Goal: Transaction & Acquisition: Book appointment/travel/reservation

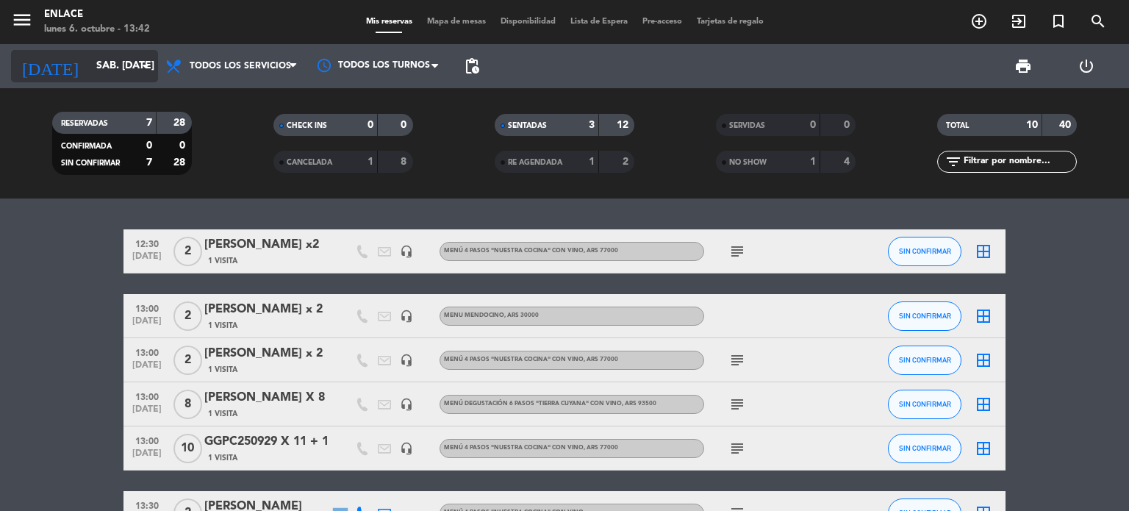
click at [145, 64] on icon "arrow_drop_down" at bounding box center [146, 66] width 18 height 18
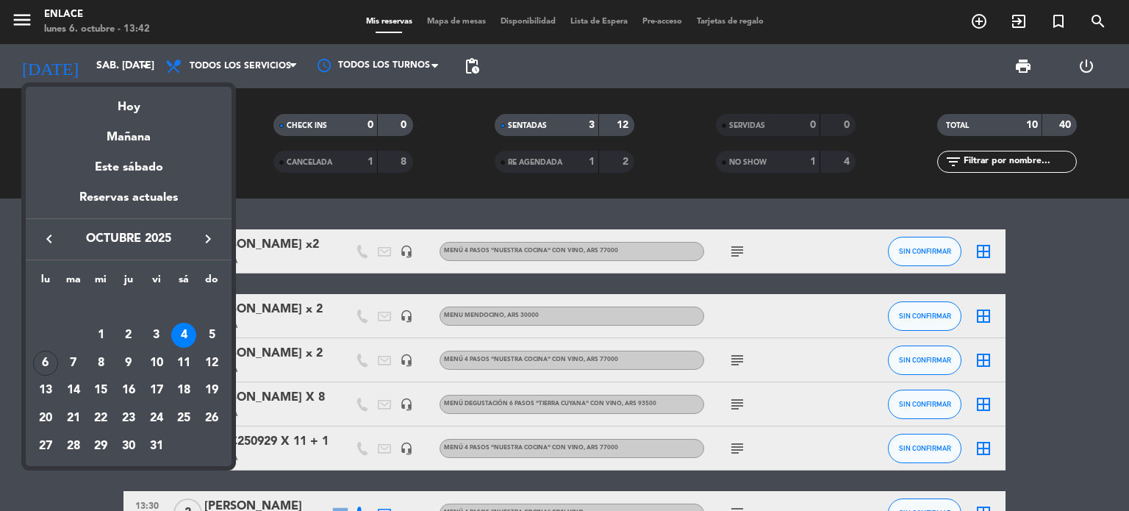
click at [205, 242] on icon "keyboard_arrow_right" at bounding box center [208, 239] width 18 height 18
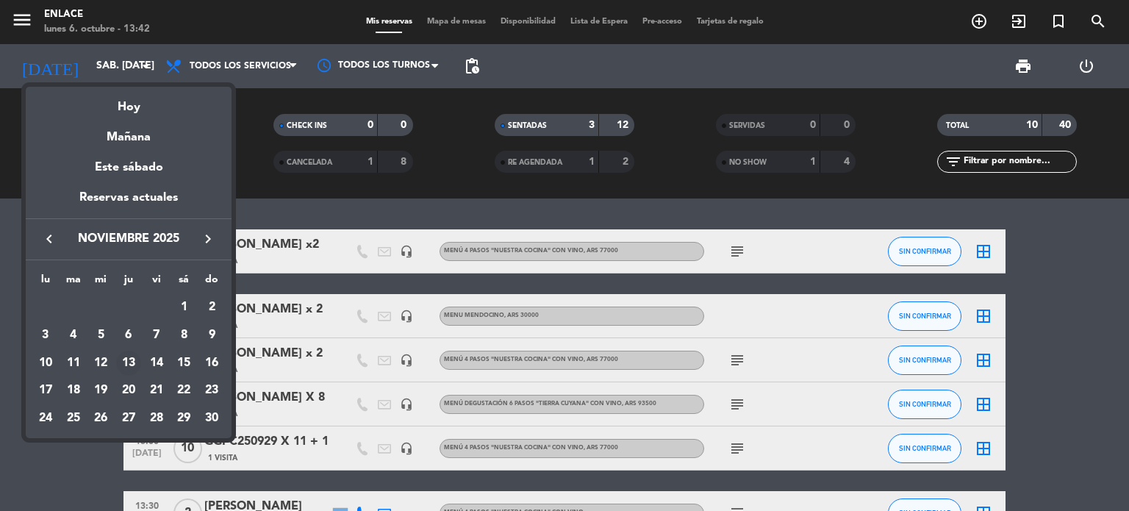
click at [133, 365] on div "13" at bounding box center [128, 363] width 25 height 25
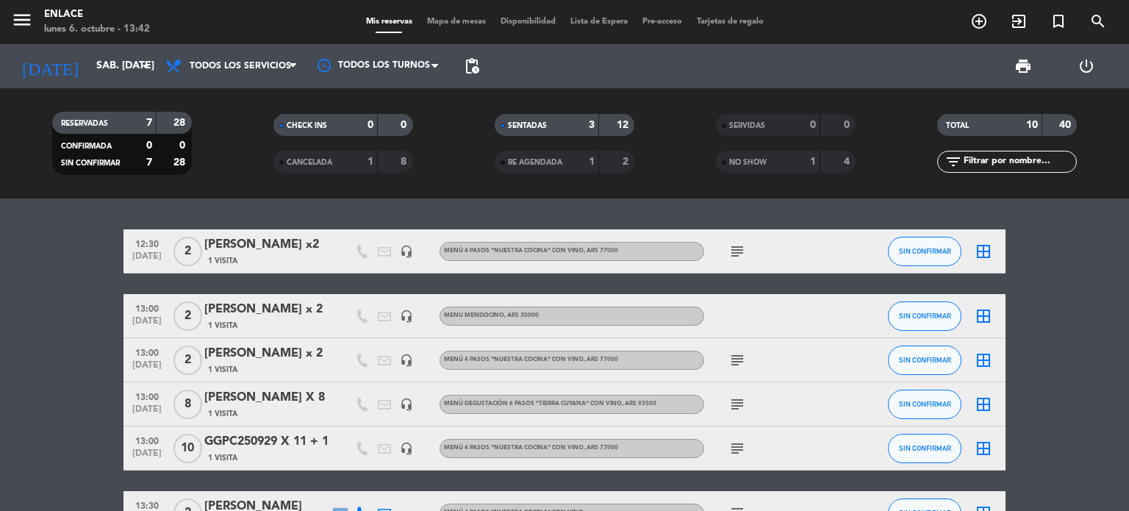
type input "jue. [DATE]"
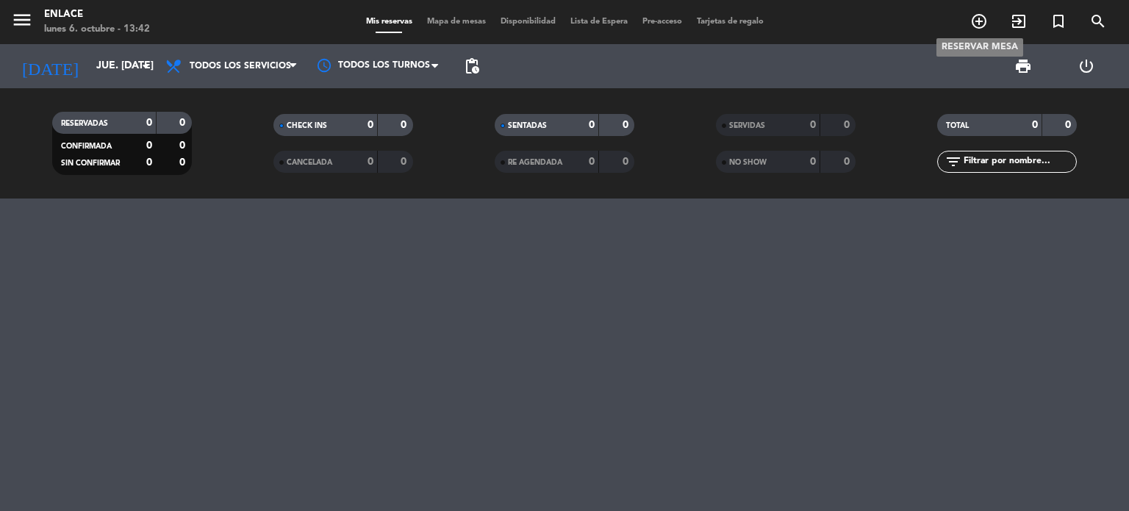
click at [973, 23] on icon "add_circle_outline" at bounding box center [979, 21] width 18 height 18
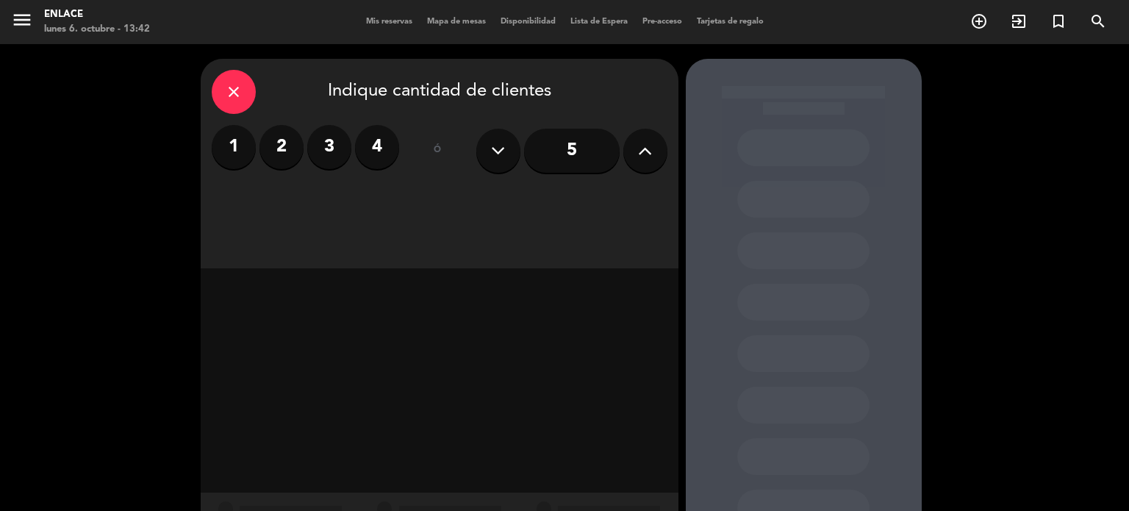
click at [631, 159] on button at bounding box center [645, 151] width 44 height 44
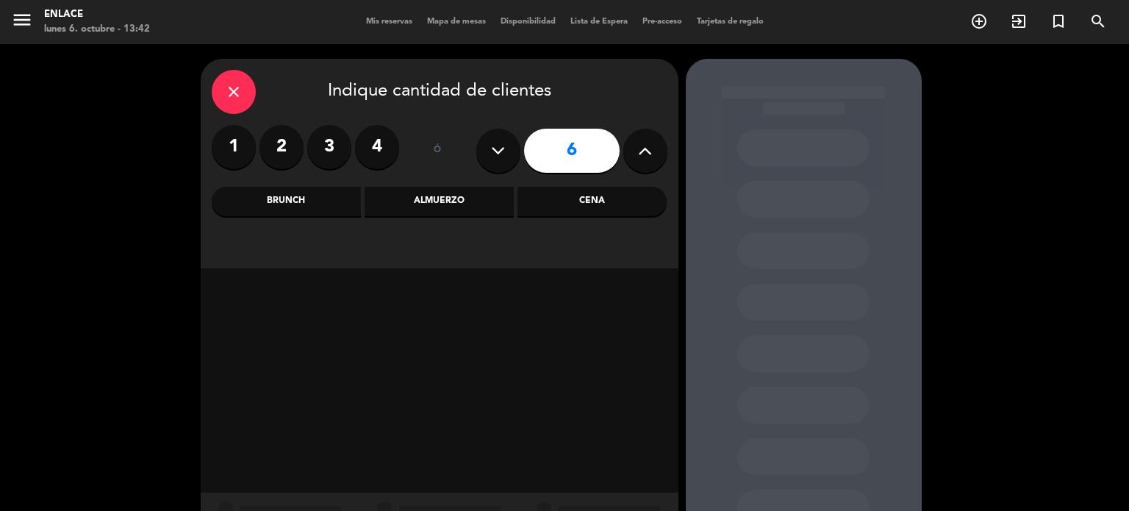
click at [632, 157] on button at bounding box center [645, 151] width 44 height 44
type input "7"
click at [468, 197] on div "Almuerzo" at bounding box center [439, 201] width 149 height 29
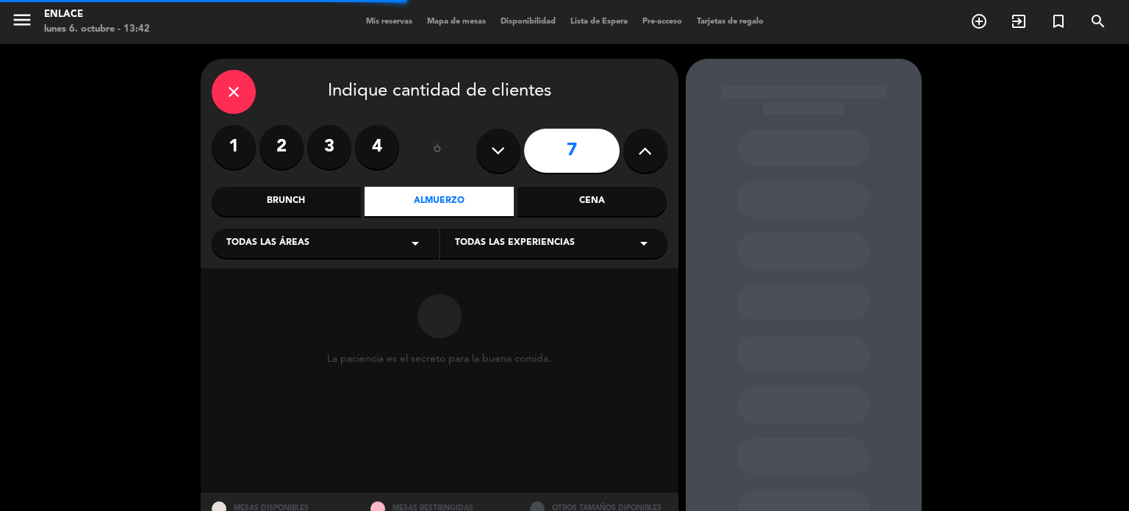
click at [591, 248] on div "Todas las experiencias arrow_drop_down" at bounding box center [553, 243] width 227 height 29
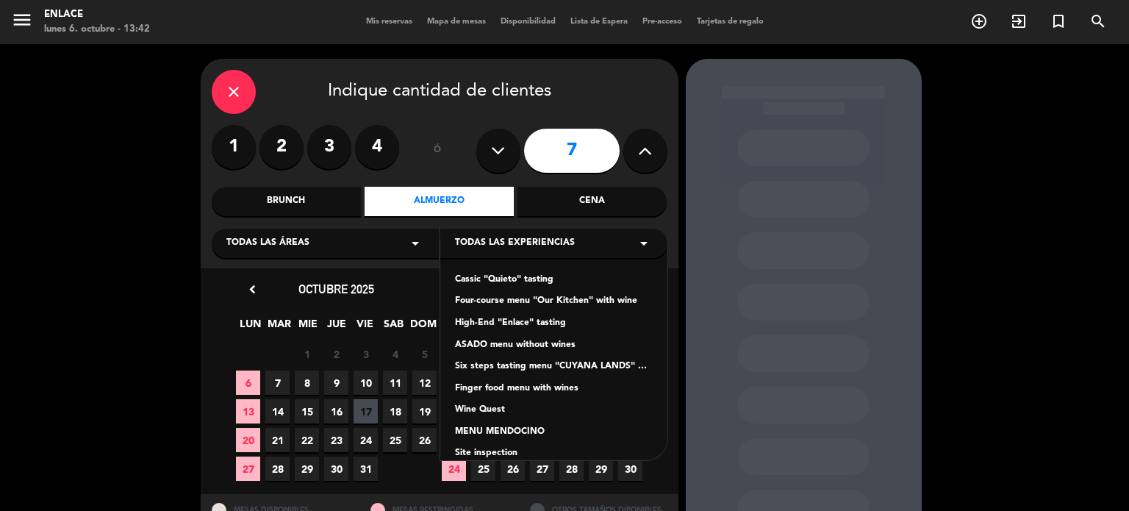
click at [556, 301] on div "Four-course menu "Our Kitchen" with wine" at bounding box center [554, 301] width 198 height 15
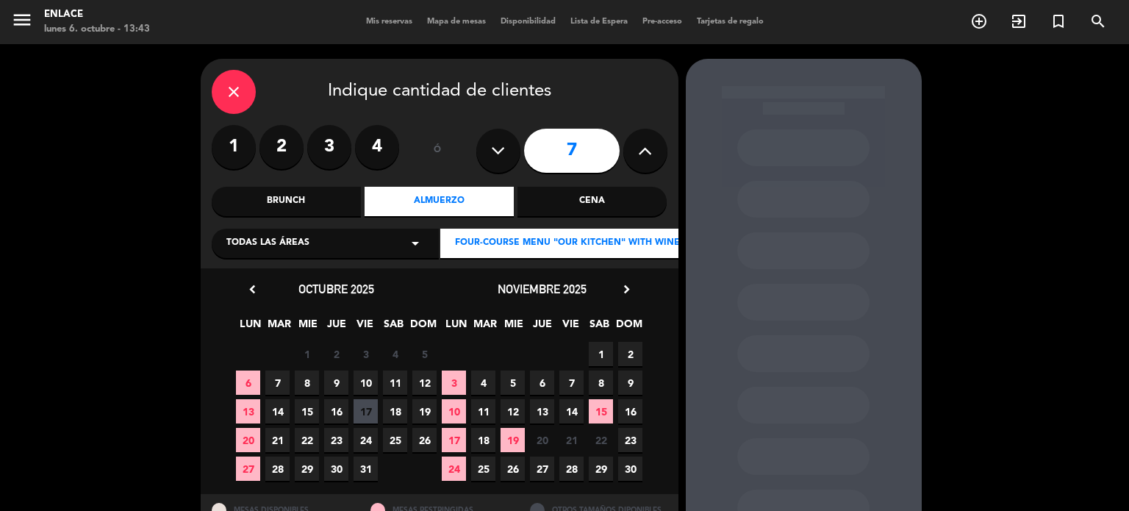
click at [544, 412] on span "13" at bounding box center [542, 411] width 24 height 24
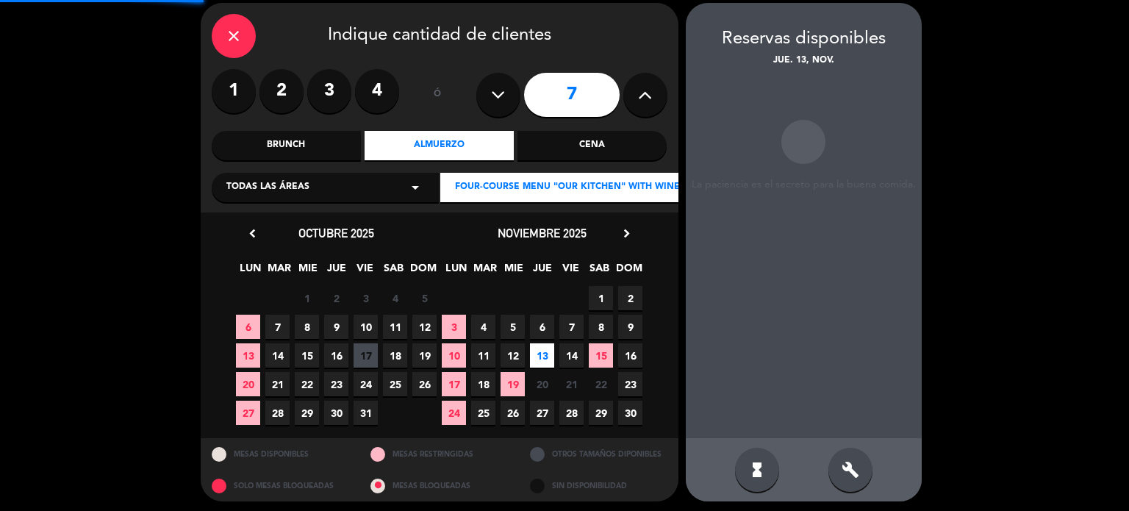
scroll to position [59, 0]
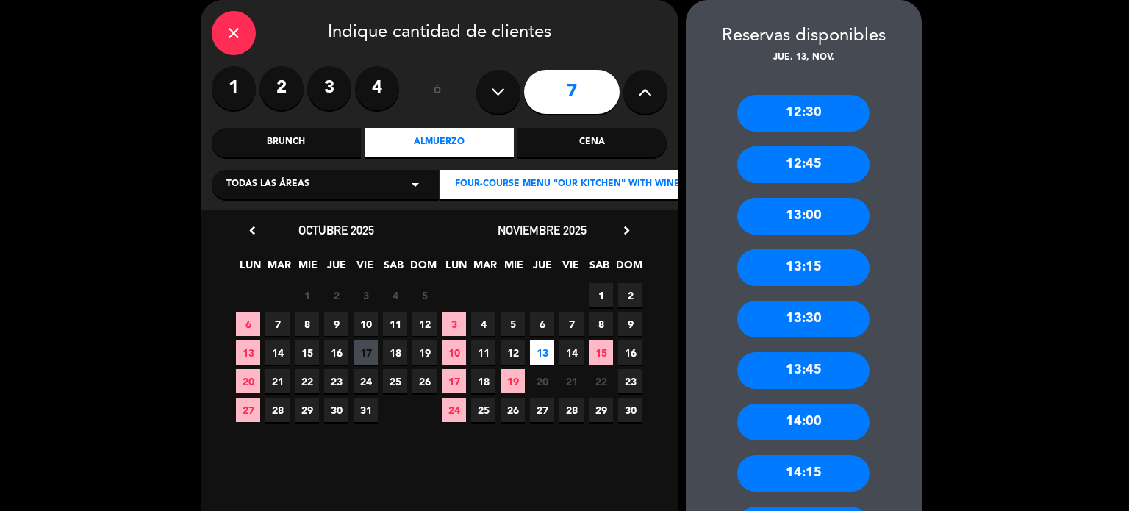
click at [815, 314] on div "13:30" at bounding box center [803, 319] width 132 height 37
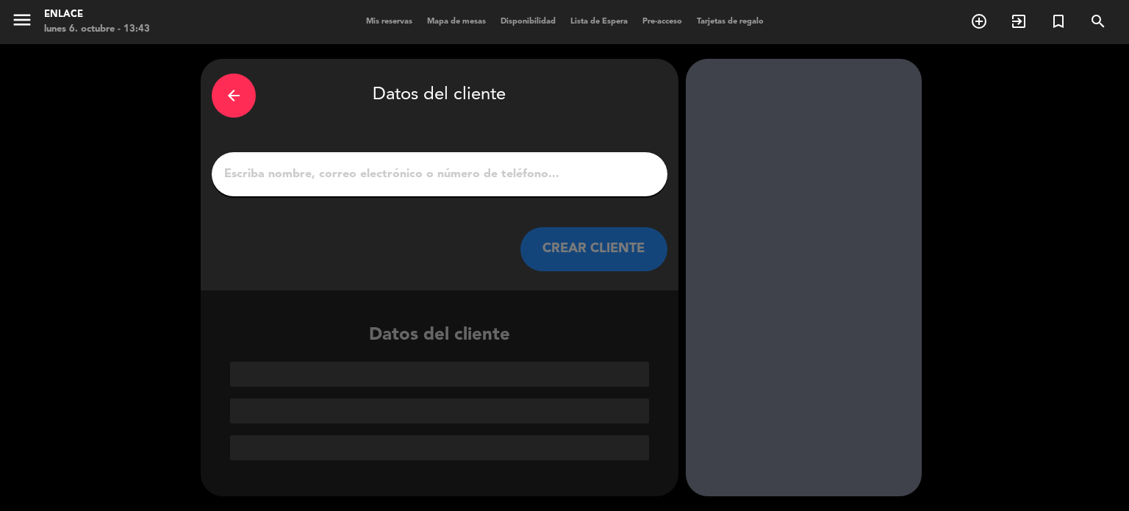
scroll to position [0, 0]
click at [438, 154] on div at bounding box center [440, 174] width 456 height 44
click at [437, 174] on input "1" at bounding box center [440, 174] width 434 height 21
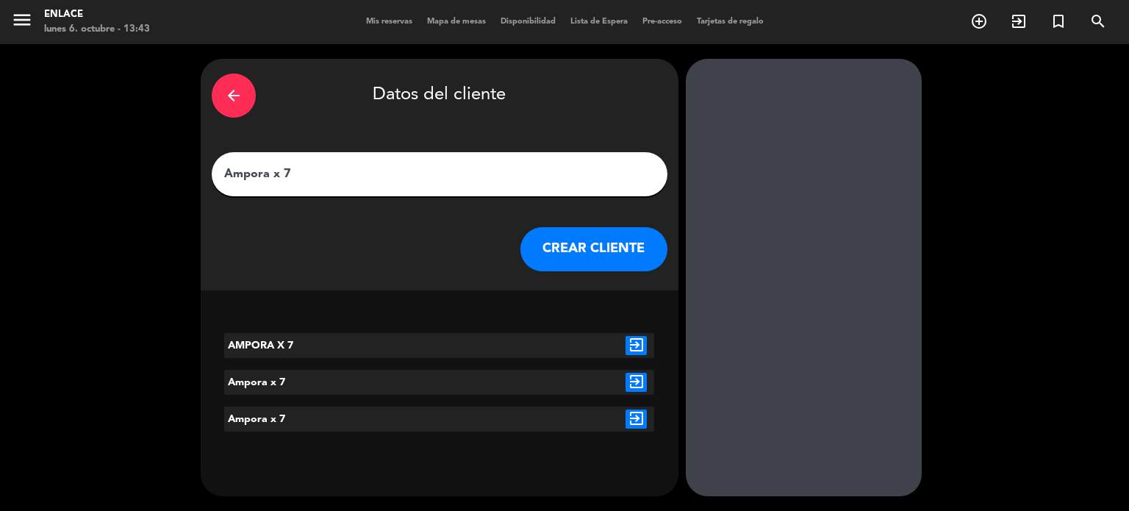
type input "Ampora x 7"
click at [573, 252] on button "CREAR CLIENTE" at bounding box center [593, 249] width 147 height 44
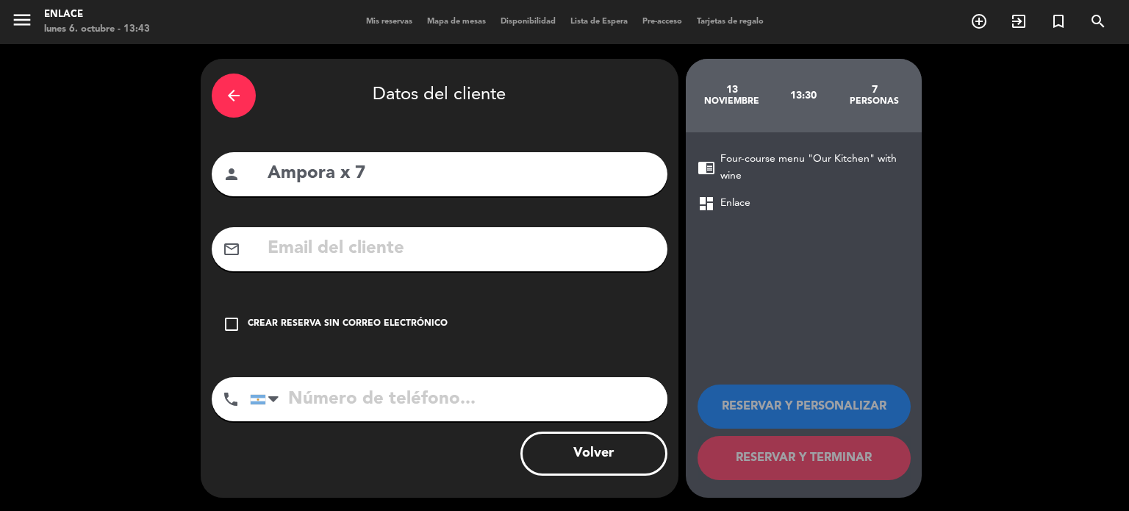
click at [264, 321] on div "Crear reserva sin correo electrónico" at bounding box center [348, 324] width 200 height 15
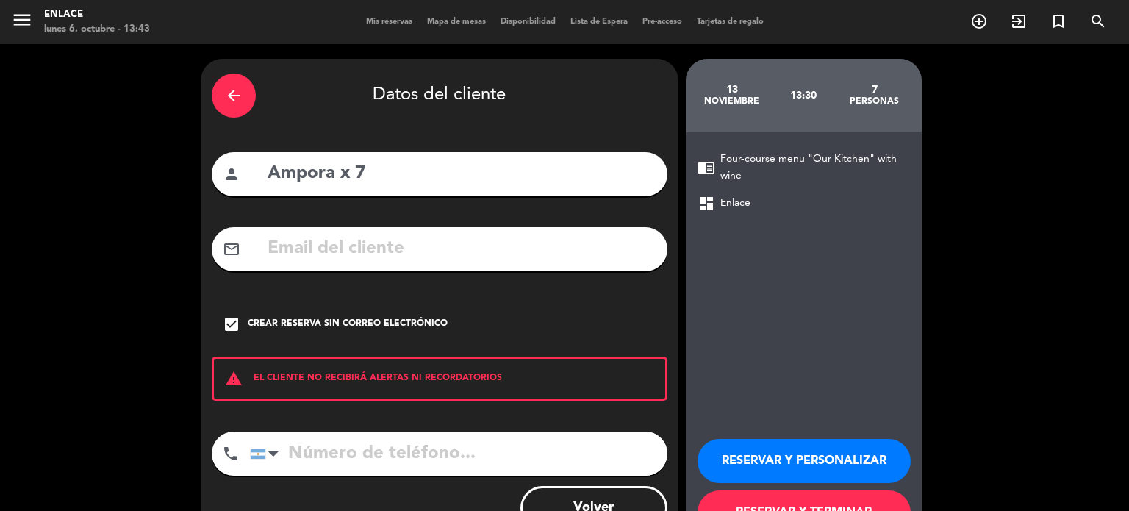
click at [776, 458] on button "RESERVAR Y PERSONALIZAR" at bounding box center [804, 461] width 213 height 44
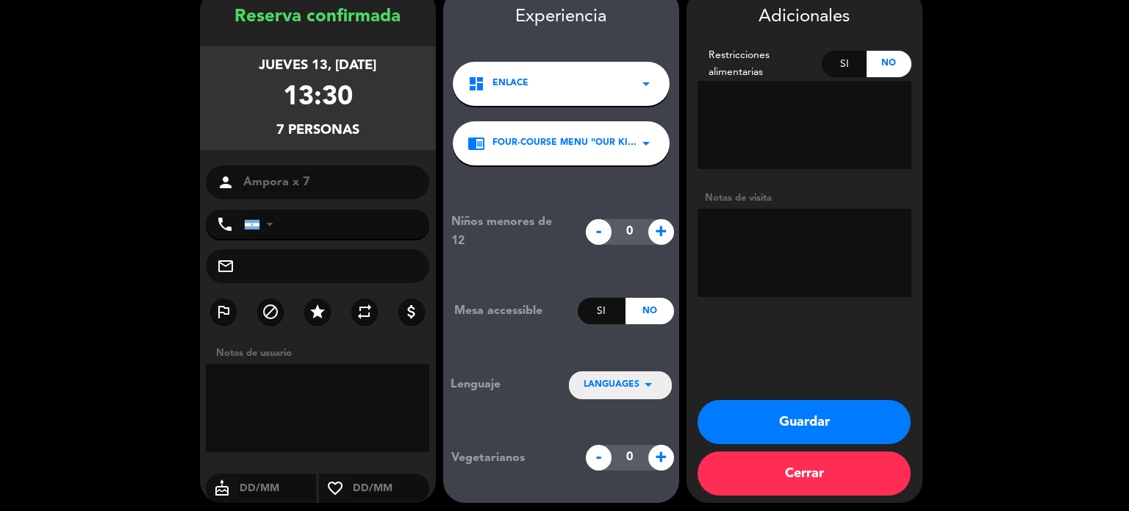
scroll to position [76, 0]
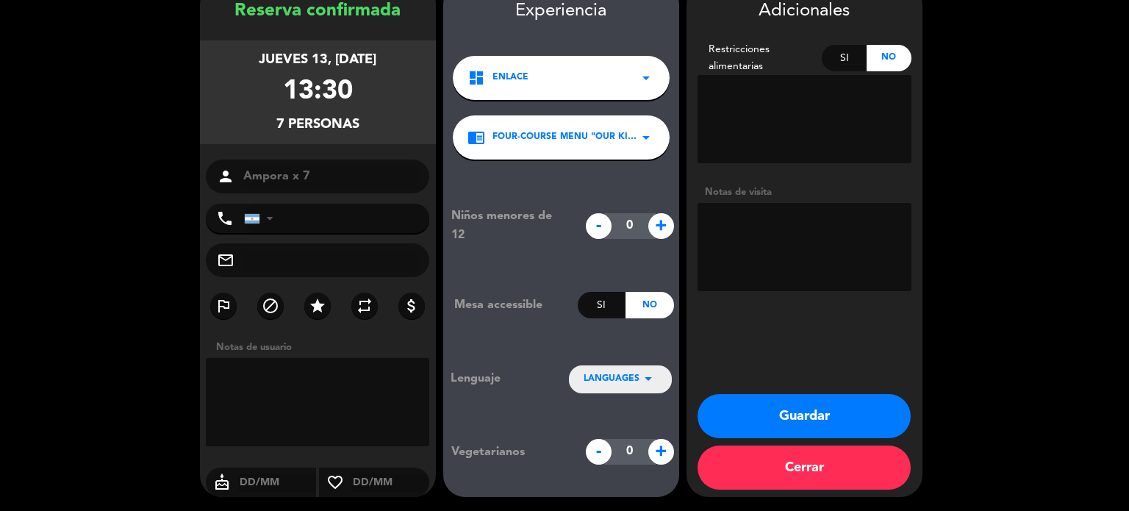
click at [638, 376] on span "LANGUAGES" at bounding box center [612, 379] width 56 height 15
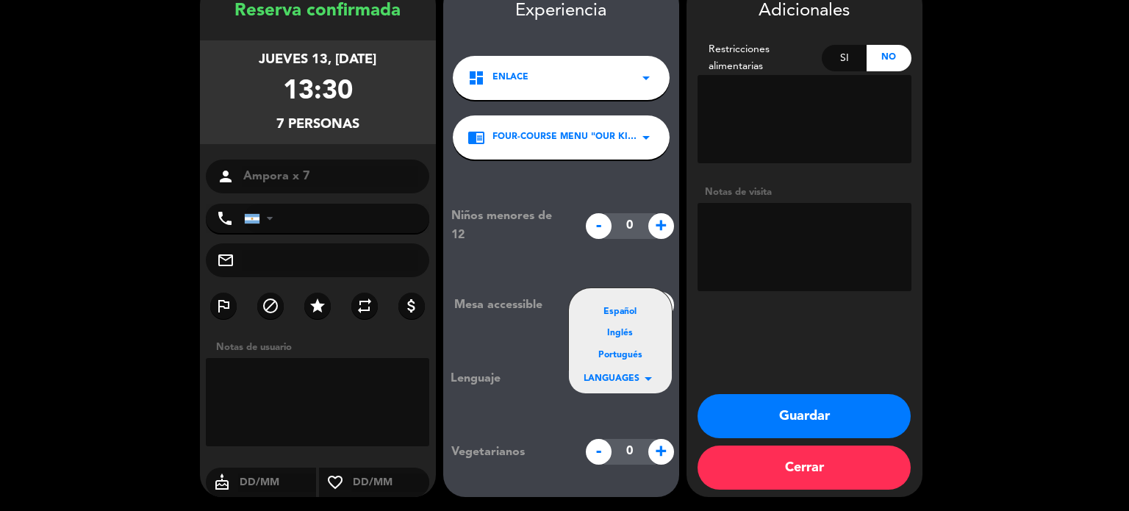
click at [624, 335] on div "Inglés" at bounding box center [621, 333] width 74 height 15
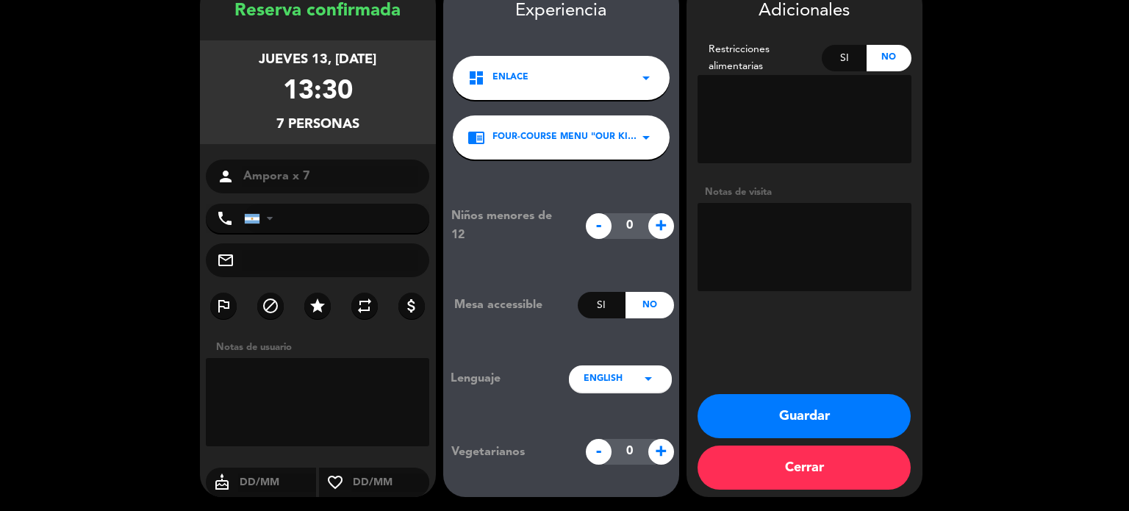
click at [350, 398] on textarea at bounding box center [318, 402] width 224 height 88
drag, startPoint x: 366, startPoint y: 380, endPoint x: 0, endPoint y: 366, distance: 366.3
click at [0, 367] on div "Reserva confirmada jueves 13, [DATE] 13:30 7 personas person Ampora x 7 phone […" at bounding box center [564, 240] width 1129 height 544
type textarea "cta cte Ampora"
click at [760, 235] on textarea at bounding box center [805, 247] width 214 height 88
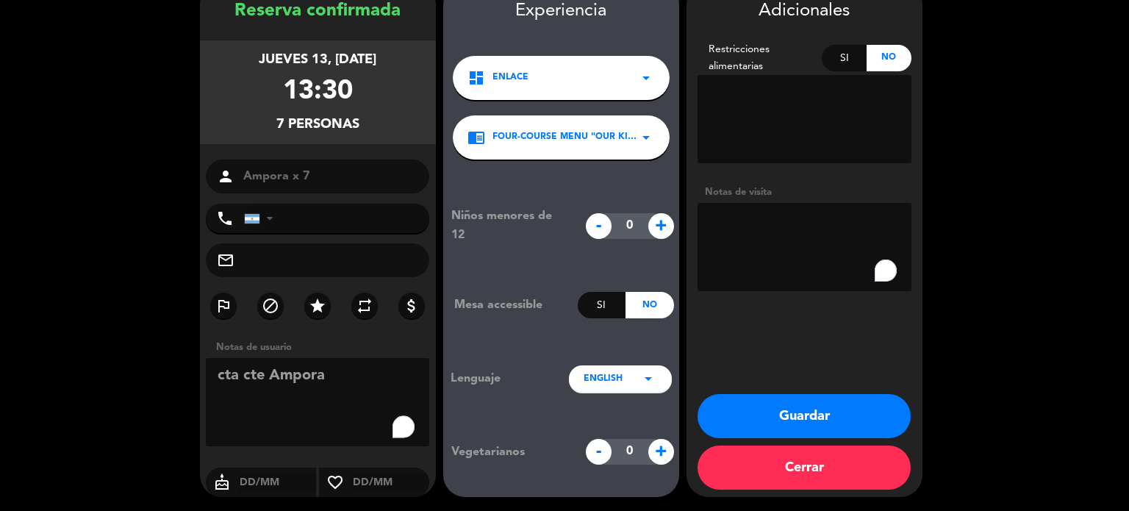
paste textarea "cta cte Ampora"
type textarea "cta cte Ampora"
click at [792, 409] on button "Guardar" at bounding box center [804, 416] width 213 height 44
